Goal: Information Seeking & Learning: Check status

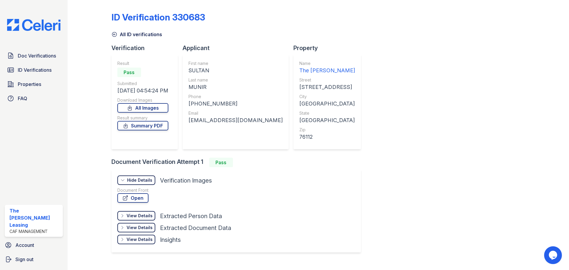
scroll to position [11, 0]
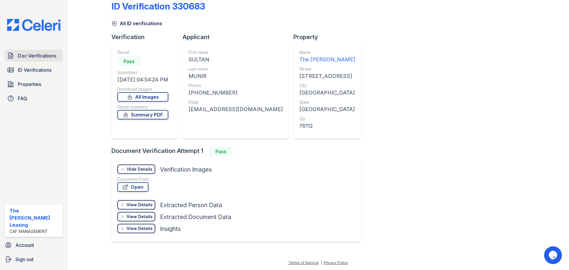
click at [37, 55] on span "Doc Verifications" at bounding box center [37, 55] width 38 height 7
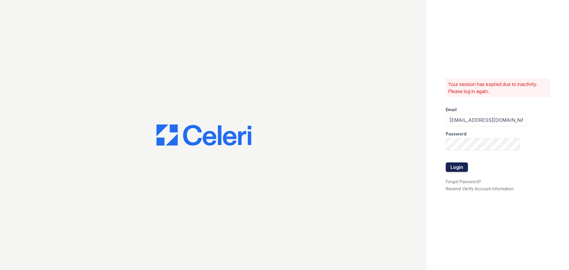
click at [447, 168] on button "Login" at bounding box center [456, 166] width 22 height 9
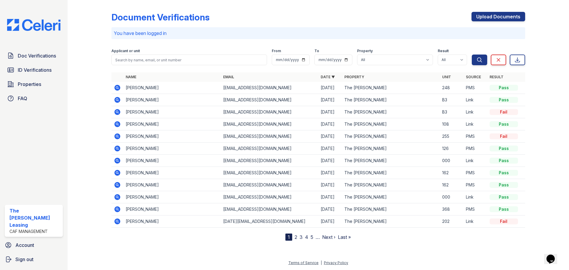
click at [115, 123] on icon at bounding box center [117, 124] width 6 height 6
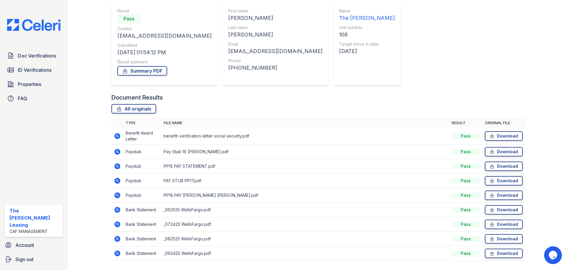
scroll to position [69, 0]
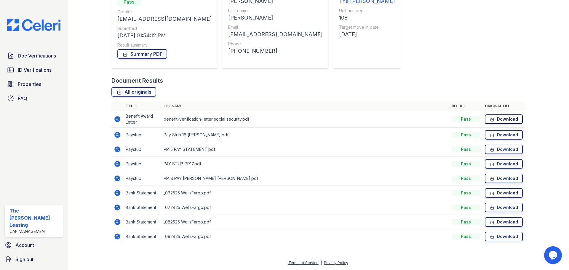
click at [484, 117] on link "Download" at bounding box center [503, 118] width 38 height 9
click at [138, 93] on link "All originals" at bounding box center [133, 91] width 45 height 9
drag, startPoint x: 498, startPoint y: 189, endPoint x: 498, endPoint y: 197, distance: 7.4
click at [498, 189] on link "Download" at bounding box center [503, 192] width 38 height 9
click at [498, 209] on link "Download" at bounding box center [503, 207] width 38 height 9
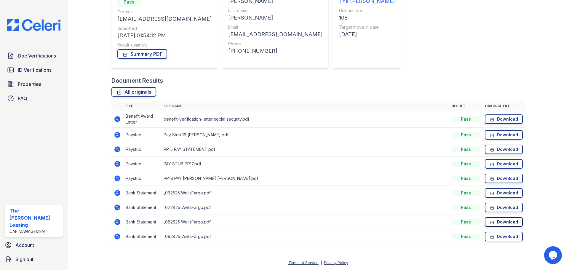
click at [500, 222] on link "Download" at bounding box center [503, 221] width 38 height 9
click at [502, 239] on link "Download" at bounding box center [503, 236] width 38 height 9
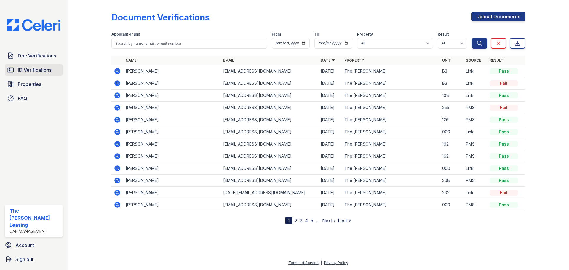
click at [19, 68] on span "ID Verifications" at bounding box center [35, 69] width 34 height 7
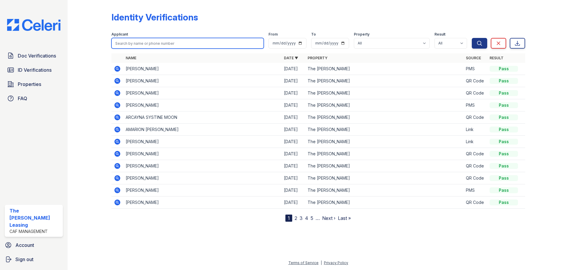
click at [179, 43] on input "search" at bounding box center [187, 43] width 152 height 11
type input "[PERSON_NAME]"
click at [471, 38] on button "Search" at bounding box center [478, 43] width 15 height 11
